Goal: Find specific page/section: Find specific page/section

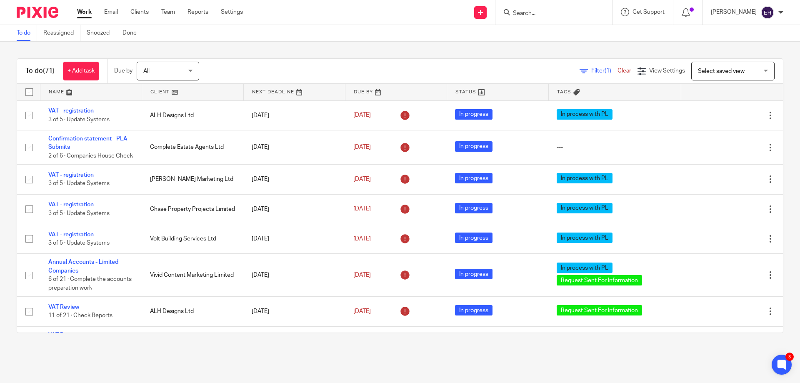
click at [60, 92] on link at bounding box center [90, 92] width 101 height 17
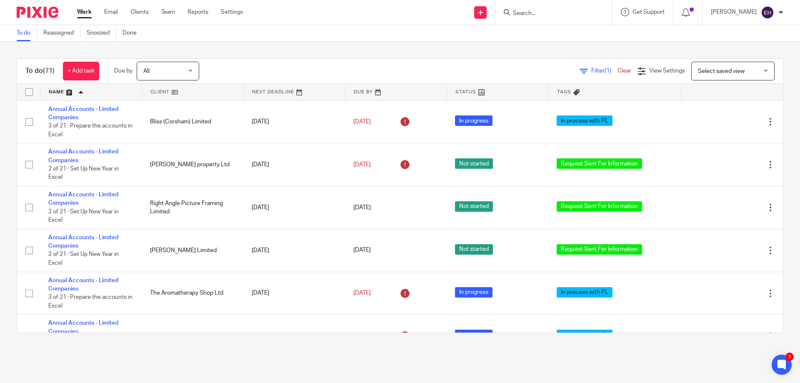
click at [533, 11] on input "Search" at bounding box center [549, 14] width 75 height 8
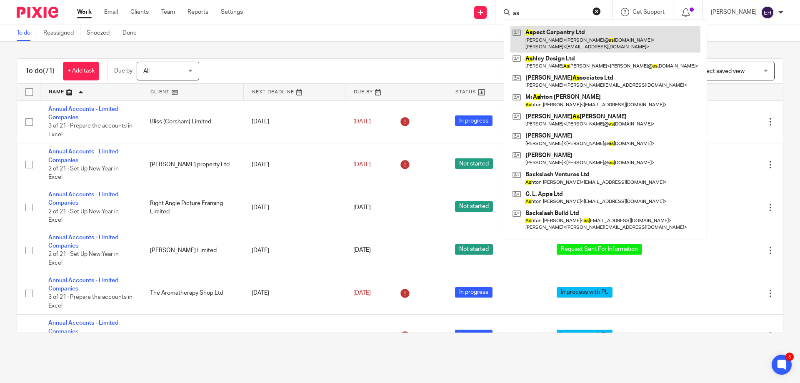
type input "as"
click at [552, 38] on link at bounding box center [606, 39] width 190 height 26
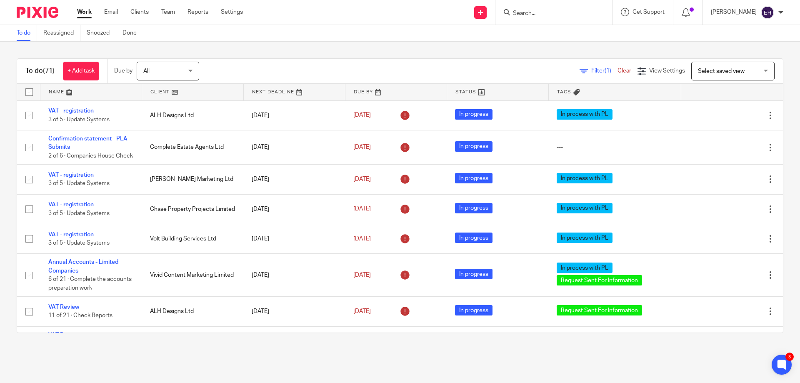
click at [60, 91] on link at bounding box center [90, 92] width 101 height 17
